Goal: Find specific page/section: Find specific page/section

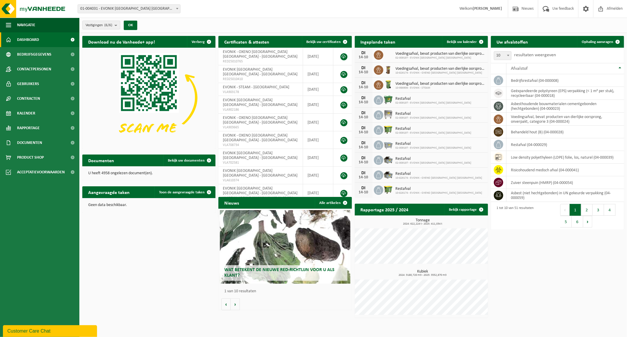
click at [171, 7] on span "01-004031 - EVONIK [GEOGRAPHIC_DATA] [GEOGRAPHIC_DATA] - [GEOGRAPHIC_DATA]" at bounding box center [129, 9] width 102 height 8
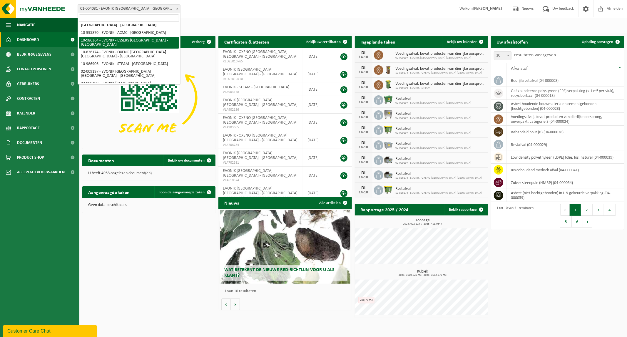
scroll to position [10, 0]
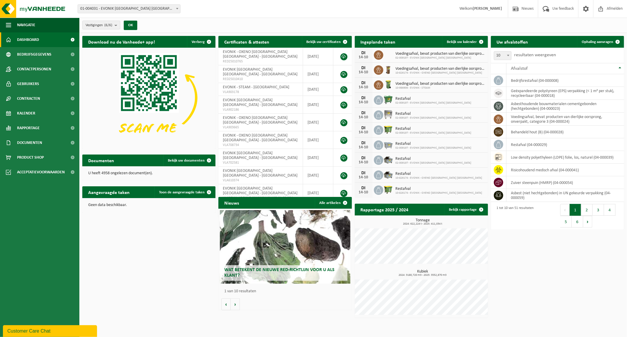
click at [224, 8] on div "Vestiging: 01-004031 - EVONIK ANTWERPEN NV - ANTWERPEN 10-995870 - EVONIK - ACM…" at bounding box center [313, 9] width 627 height 18
click at [261, 116] on span "EVONIK - OXENO [GEOGRAPHIC_DATA] [GEOGRAPHIC_DATA] - [GEOGRAPHIC_DATA]" at bounding box center [260, 120] width 75 height 9
click at [233, 133] on span "EVONIK - OXENO [GEOGRAPHIC_DATA] [GEOGRAPHIC_DATA] - [GEOGRAPHIC_DATA]" at bounding box center [260, 137] width 75 height 9
click at [291, 131] on td "EVONIK - OXENO ANTWERPEN NV - ANTWERPEN VLA708734" at bounding box center [260, 140] width 85 height 18
click at [324, 135] on td "2024-01-09" at bounding box center [318, 140] width 30 height 18
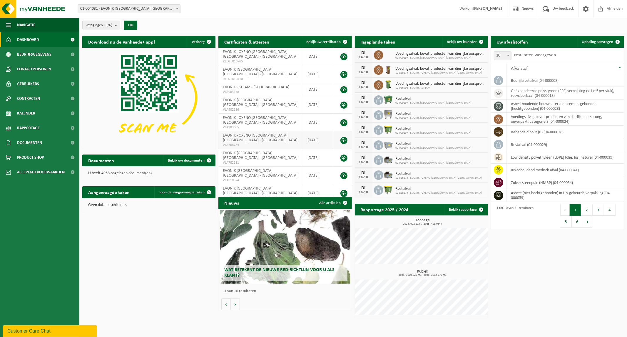
click at [250, 131] on td "EVONIK - OXENO ANTWERPEN NV - ANTWERPEN VLA708734" at bounding box center [260, 140] width 85 height 18
click at [255, 113] on td "EVONIK - OXENO ANTWERPEN NV - ANTWERPEN VLA903665" at bounding box center [260, 122] width 85 height 18
click at [27, 82] on span "Gebruikers" at bounding box center [28, 83] width 22 height 15
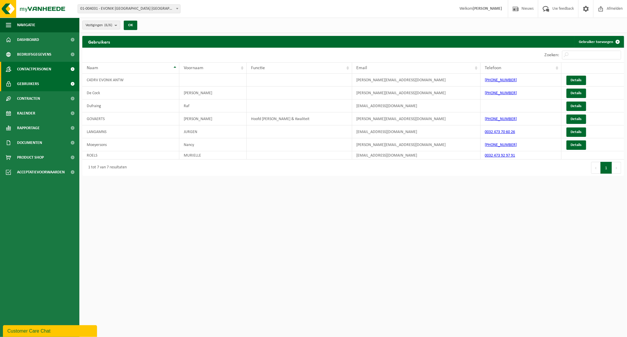
click at [37, 65] on span "Contactpersonen" at bounding box center [34, 69] width 34 height 15
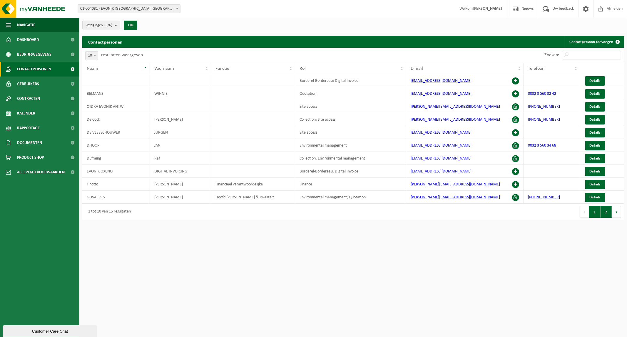
click at [606, 213] on button "2" at bounding box center [606, 212] width 11 height 12
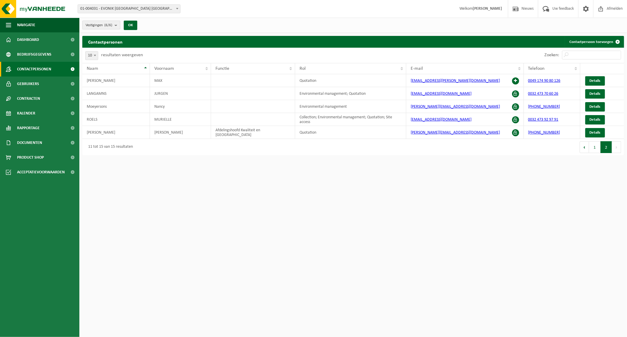
click at [116, 22] on b "submit" at bounding box center [117, 25] width 5 height 8
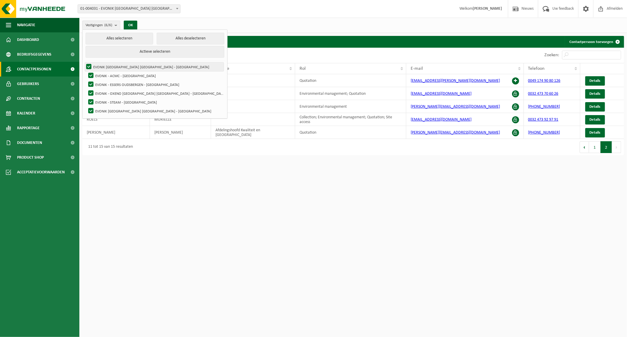
click at [88, 66] on label "EVONIK [GEOGRAPHIC_DATA] [GEOGRAPHIC_DATA] - [GEOGRAPHIC_DATA]" at bounding box center [154, 66] width 139 height 9
click at [84, 62] on input "EVONIK [GEOGRAPHIC_DATA] [GEOGRAPHIC_DATA] - [GEOGRAPHIC_DATA]" at bounding box center [84, 62] width 0 height 0
checkbox input "false"
click at [90, 74] on label "EVONIK - ACMC - [GEOGRAPHIC_DATA]" at bounding box center [155, 75] width 137 height 9
click at [86, 71] on input "EVONIK - ACMC - [GEOGRAPHIC_DATA]" at bounding box center [86, 71] width 0 height 0
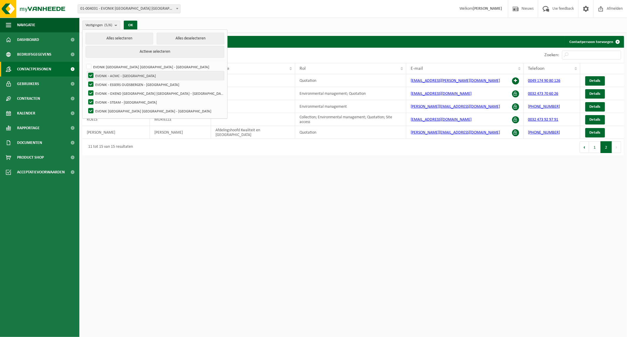
checkbox input "false"
click at [92, 83] on label "EVONIK - ESSERS OUDSBERGEN - OUDSBERGEN" at bounding box center [155, 84] width 137 height 9
click at [86, 80] on input "EVONIK - ESSERS OUDSBERGEN - OUDSBERGEN" at bounding box center [86, 80] width 0 height 0
checkbox input "false"
click at [88, 101] on label "EVONIK - STEAM - ANTWERPEN" at bounding box center [155, 102] width 137 height 9
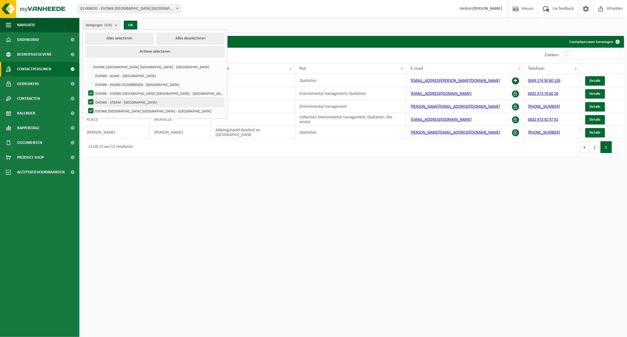
click at [86, 98] on input "EVONIK - STEAM - ANTWERPEN" at bounding box center [86, 97] width 0 height 0
checkbox input "false"
click at [91, 109] on label "EVONIK ANTWERPEN NV - ANTWERPEN" at bounding box center [155, 110] width 137 height 9
click at [86, 106] on input "EVONIK ANTWERPEN NV - ANTWERPEN" at bounding box center [86, 106] width 0 height 0
checkbox input "false"
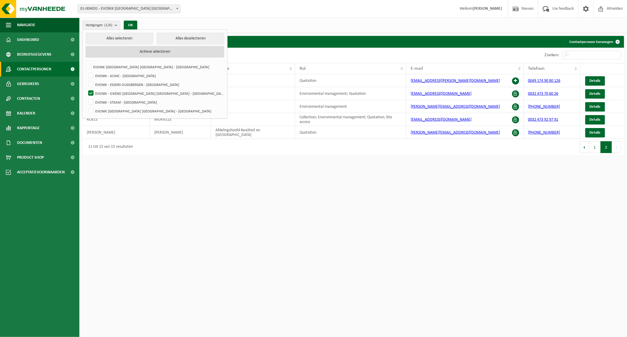
click at [115, 46] on button "Actieve selecteren" at bounding box center [155, 52] width 139 height 12
checkbox input "true"
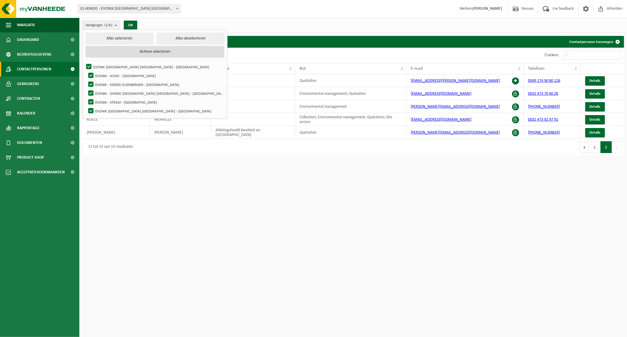
checkbox input "true"
click at [89, 64] on label "EVONIK ANTWERPEN NV - ANTWERPEN" at bounding box center [154, 66] width 139 height 9
click at [84, 62] on input "EVONIK ANTWERPEN NV - ANTWERPEN" at bounding box center [84, 62] width 0 height 0
checkbox input "false"
click at [90, 71] on label "EVONIK - ACMC - ANTWERPEN" at bounding box center [155, 75] width 137 height 9
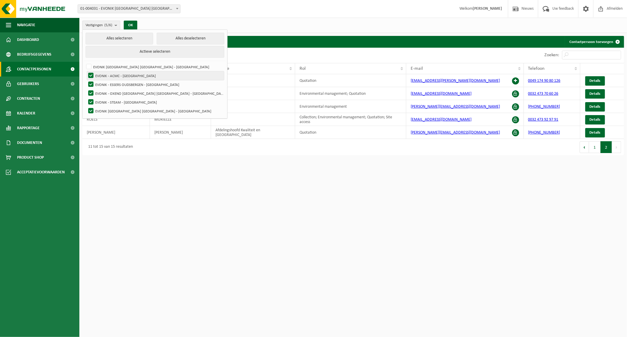
click at [86, 71] on input "EVONIK - ACMC - ANTWERPEN" at bounding box center [86, 71] width 0 height 0
checkbox input "false"
click at [90, 82] on label "EVONIK - ESSERS OUDSBERGEN - OUDSBERGEN" at bounding box center [155, 84] width 137 height 9
click at [86, 80] on input "EVONIK - ESSERS OUDSBERGEN - OUDSBERGEN" at bounding box center [86, 80] width 0 height 0
checkbox input "false"
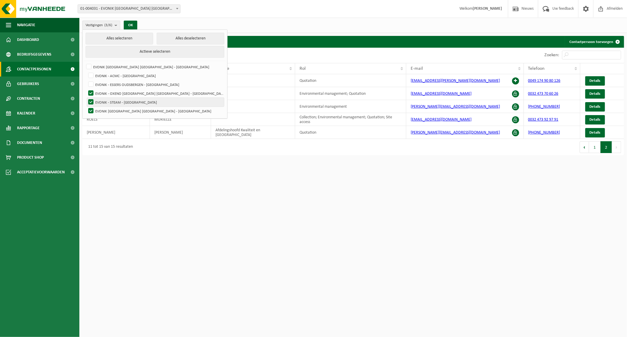
click at [91, 101] on label "EVONIK - STEAM - ANTWERPEN" at bounding box center [155, 102] width 137 height 9
click at [86, 98] on input "EVONIK - STEAM - ANTWERPEN" at bounding box center [86, 97] width 0 height 0
checkbox input "false"
click at [92, 109] on label "EVONIK ANTWERPEN NV - ANTWERPEN" at bounding box center [155, 110] width 137 height 9
click at [86, 106] on input "EVONIK ANTWERPEN NV - ANTWERPEN" at bounding box center [86, 106] width 0 height 0
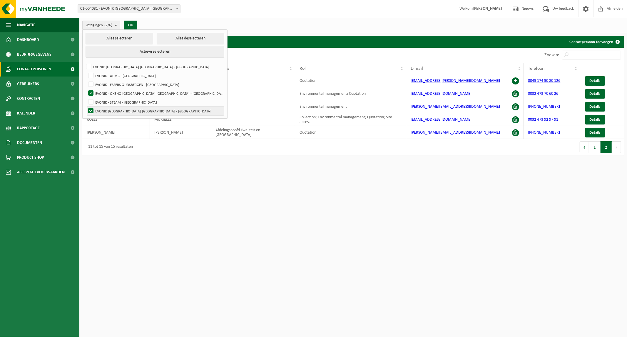
checkbox input "false"
click at [131, 25] on button "OK" at bounding box center [131, 25] width 14 height 9
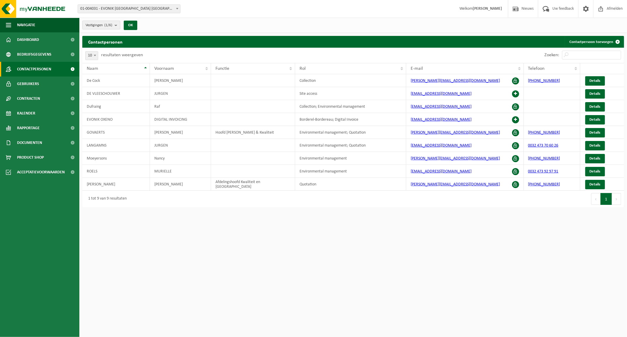
click at [118, 26] on b "submit" at bounding box center [117, 25] width 5 height 8
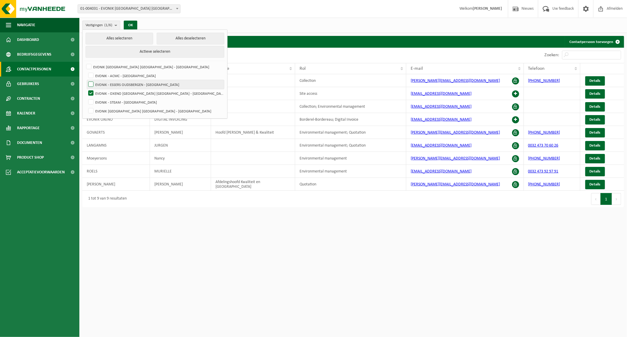
click at [89, 83] on label "EVONIK - ESSERS OUDSBERGEN - OUDSBERGEN" at bounding box center [155, 84] width 137 height 9
click at [86, 80] on input "EVONIK - ESSERS OUDSBERGEN - OUDSBERGEN" at bounding box center [86, 80] width 0 height 0
checkbox input "true"
click at [90, 93] on label "EVONIK - OXENO ANTWERPEN NV - ANTWERPEN" at bounding box center [155, 93] width 137 height 9
click at [86, 89] on input "EVONIK - OXENO [GEOGRAPHIC_DATA] [GEOGRAPHIC_DATA] - [GEOGRAPHIC_DATA]" at bounding box center [86, 88] width 0 height 0
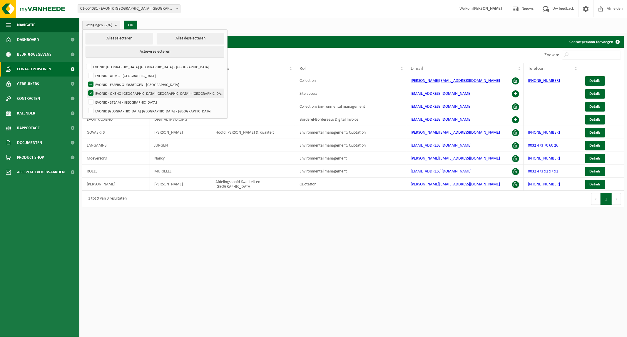
checkbox input "false"
click at [131, 26] on button "OK" at bounding box center [131, 25] width 14 height 9
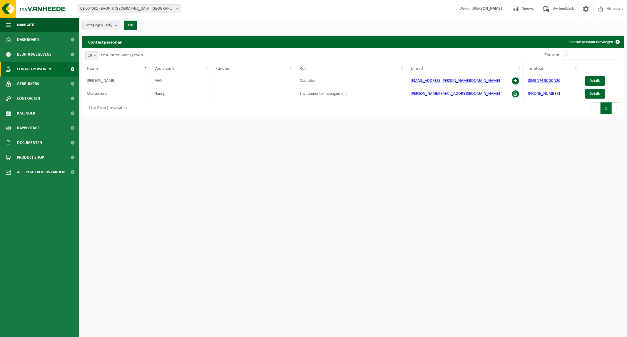
click at [117, 27] on b "submit" at bounding box center [117, 25] width 5 height 8
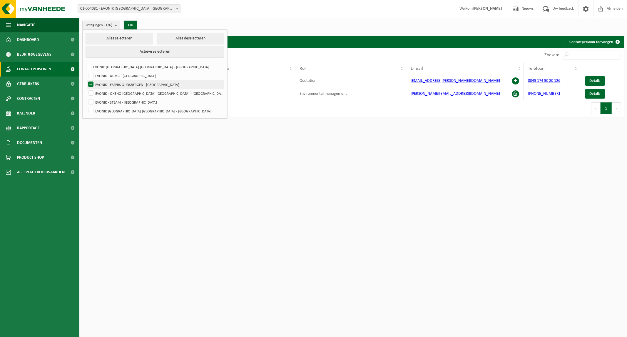
click at [92, 83] on label "EVONIK - ESSERS OUDSBERGEN - [GEOGRAPHIC_DATA]" at bounding box center [155, 84] width 137 height 9
click at [86, 80] on input "EVONIK - ESSERS OUDSBERGEN - [GEOGRAPHIC_DATA]" at bounding box center [86, 80] width 0 height 0
click at [302, 193] on html "Vestiging: 01-004031 - EVONIK ANTWERPEN NV - ANTWERPEN 10-995870 - EVONIK - ACM…" at bounding box center [313, 168] width 627 height 337
click at [114, 82] on label "EVONIK - ESSERS OUDSBERGEN - [GEOGRAPHIC_DATA]" at bounding box center [155, 84] width 137 height 9
click at [86, 80] on input "EVONIK - ESSERS OUDSBERGEN - [GEOGRAPHIC_DATA]" at bounding box center [86, 80] width 0 height 0
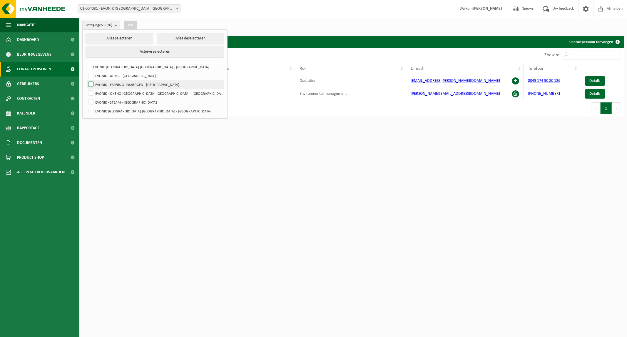
checkbox input "true"
click at [133, 22] on button "OK" at bounding box center [131, 25] width 14 height 9
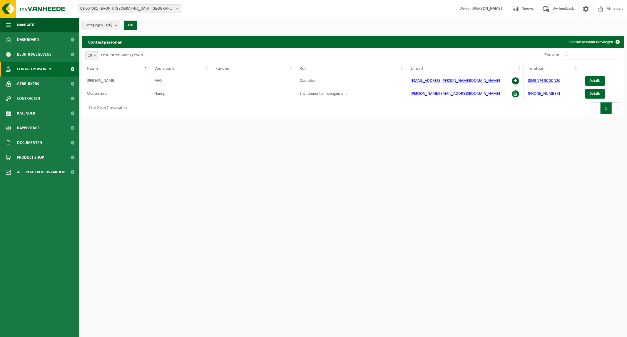
click at [176, 9] on span at bounding box center [177, 9] width 6 height 8
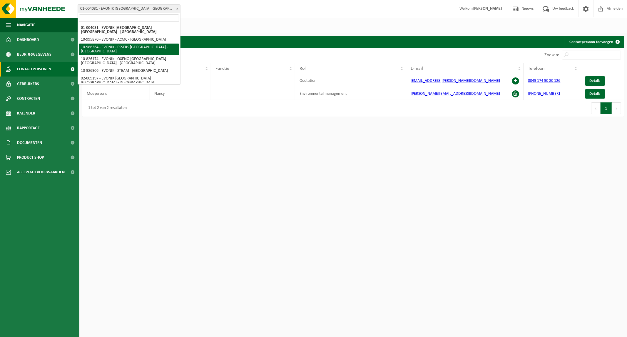
select select "165685"
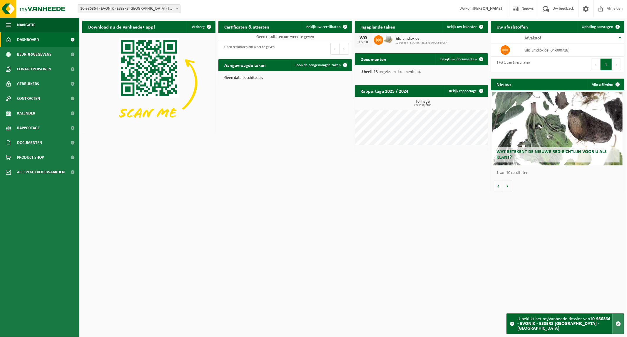
click at [619, 325] on span "button" at bounding box center [618, 323] width 5 height 5
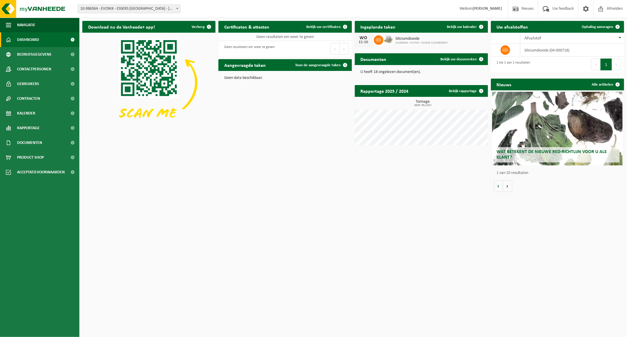
click at [175, 8] on span at bounding box center [177, 9] width 6 height 8
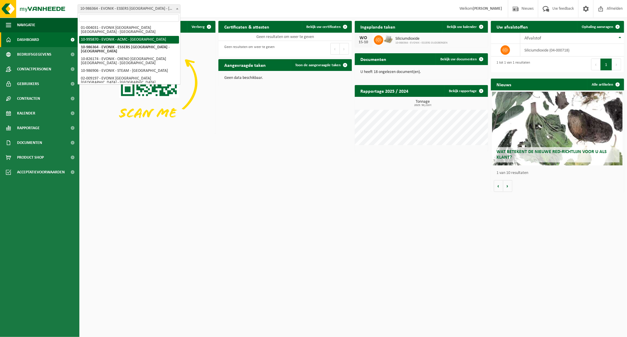
select select "172468"
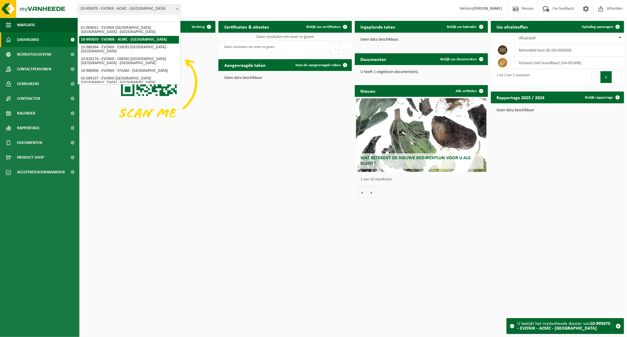
click at [158, 6] on span "10-995870 - EVONIK - ACMC - [GEOGRAPHIC_DATA]" at bounding box center [129, 9] width 102 height 8
select select "165685"
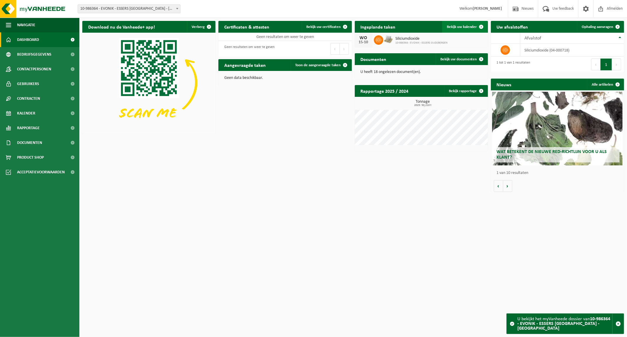
click at [455, 25] on span "Bekijk uw kalender" at bounding box center [462, 27] width 30 height 4
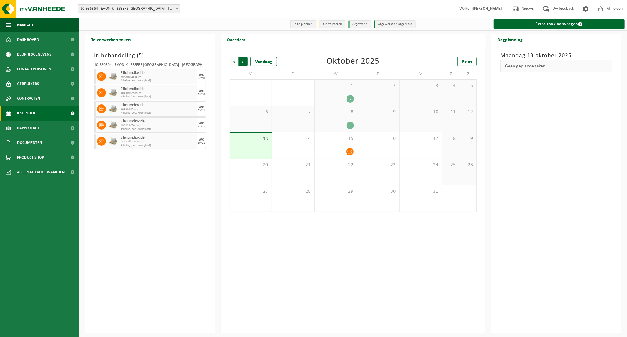
click at [231, 62] on span "Vorige" at bounding box center [234, 61] width 9 height 9
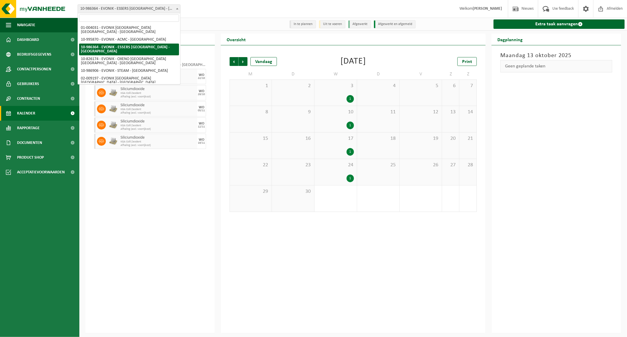
click at [177, 7] on span at bounding box center [177, 9] width 6 height 8
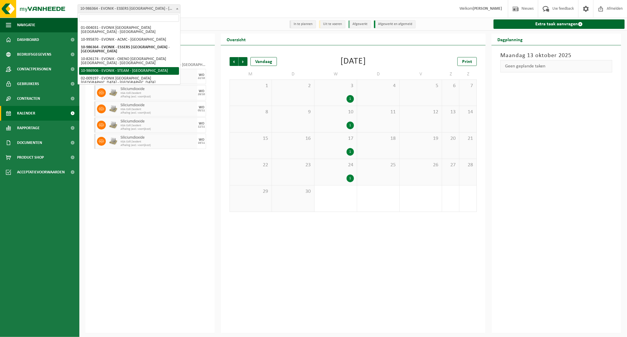
scroll to position [10, 0]
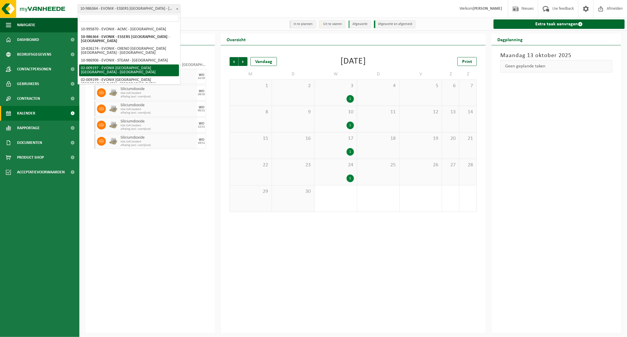
select select "1656"
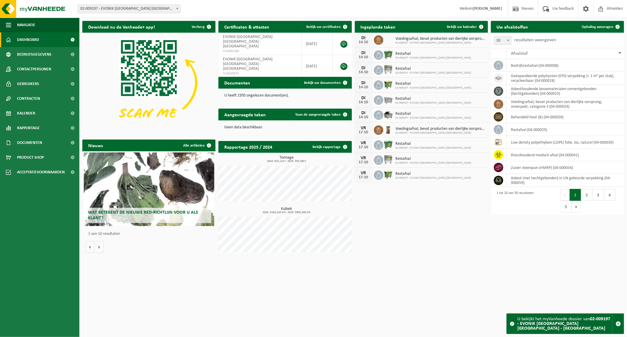
click at [177, 9] on span at bounding box center [177, 9] width 6 height 8
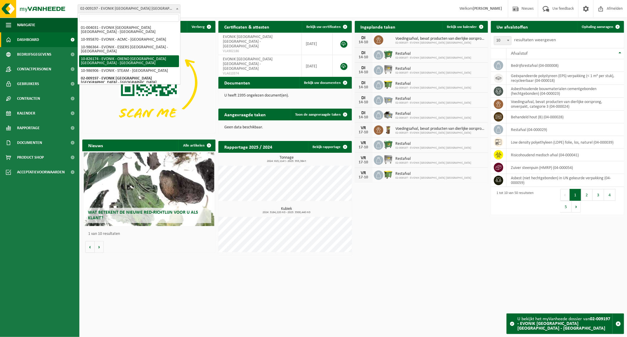
scroll to position [10, 0]
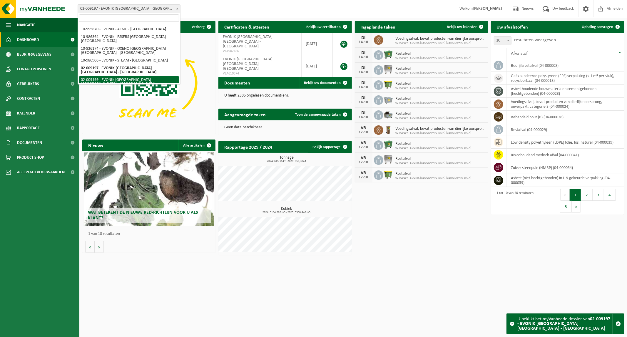
select select "1658"
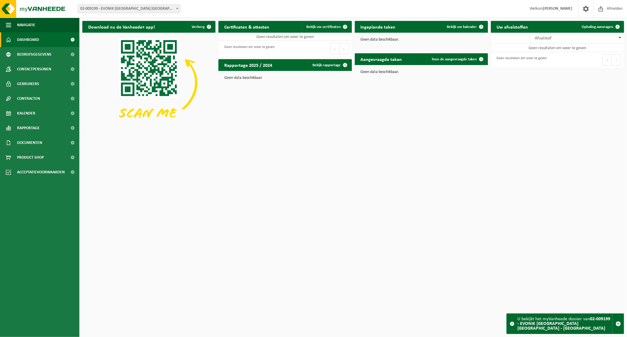
click at [151, 7] on span "02-009199 - EVONIK [GEOGRAPHIC_DATA] [GEOGRAPHIC_DATA] - [GEOGRAPHIC_DATA]" at bounding box center [129, 9] width 102 height 8
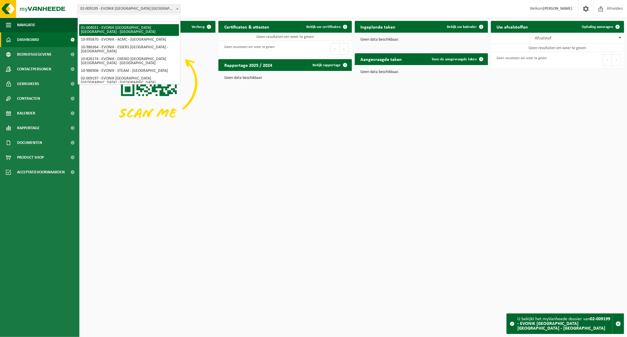
select select "191"
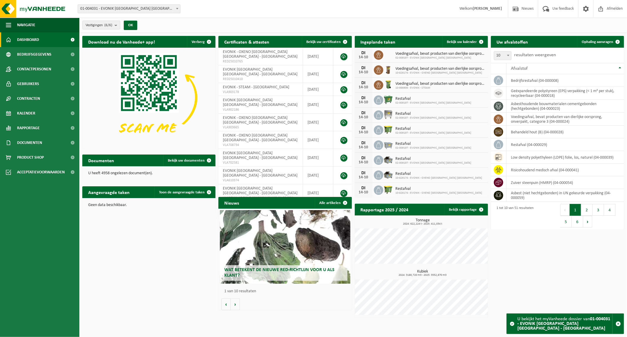
click at [162, 5] on span "01-004031 - EVONIK [GEOGRAPHIC_DATA] [GEOGRAPHIC_DATA] - [GEOGRAPHIC_DATA]" at bounding box center [129, 9] width 102 height 8
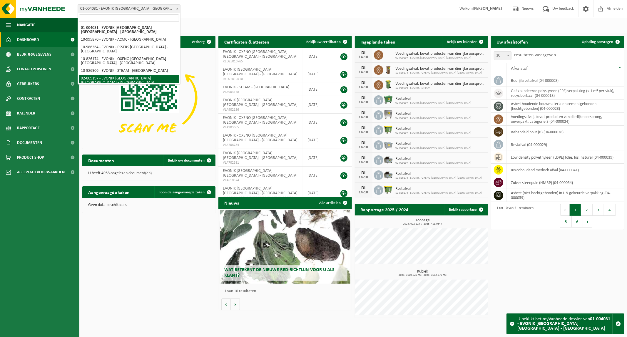
select select "1656"
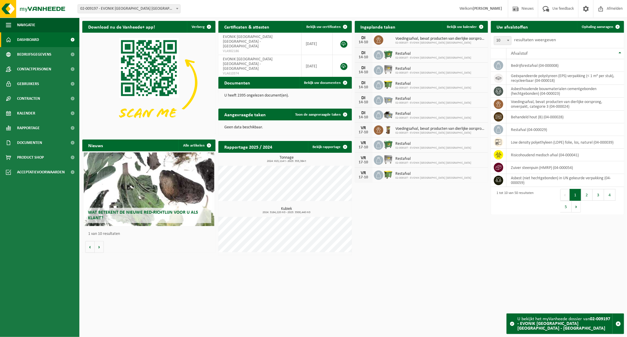
click at [175, 5] on span at bounding box center [177, 9] width 6 height 8
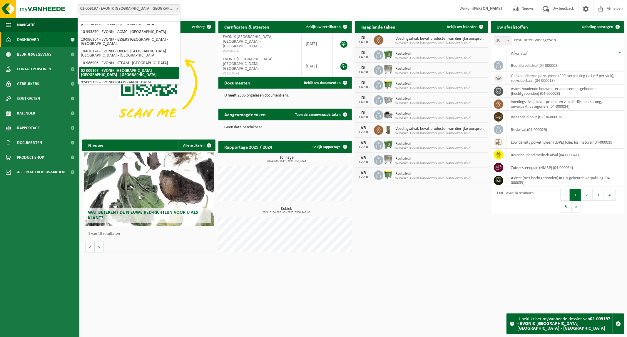
scroll to position [10, 0]
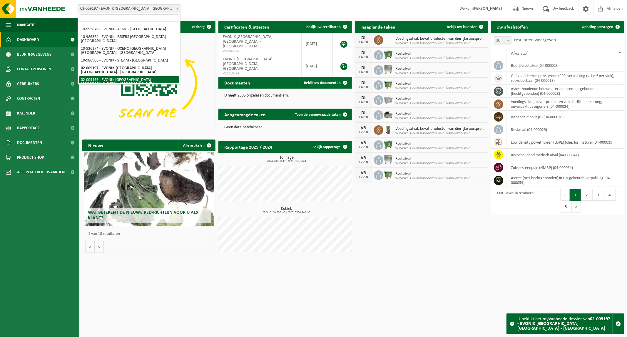
select select "1658"
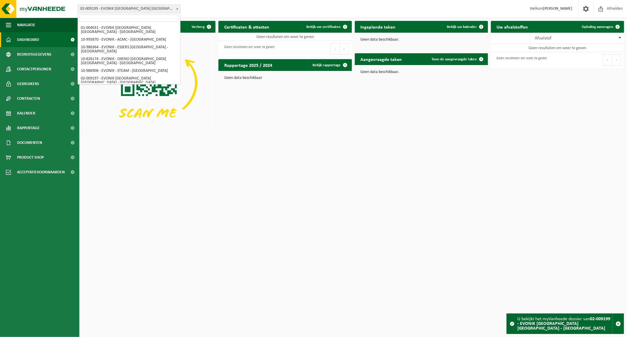
drag, startPoint x: 177, startPoint y: 9, endPoint x: 153, endPoint y: 113, distance: 106.5
click at [177, 9] on b at bounding box center [177, 8] width 2 height 1
select select "172468"
